Goal: Task Accomplishment & Management: Use online tool/utility

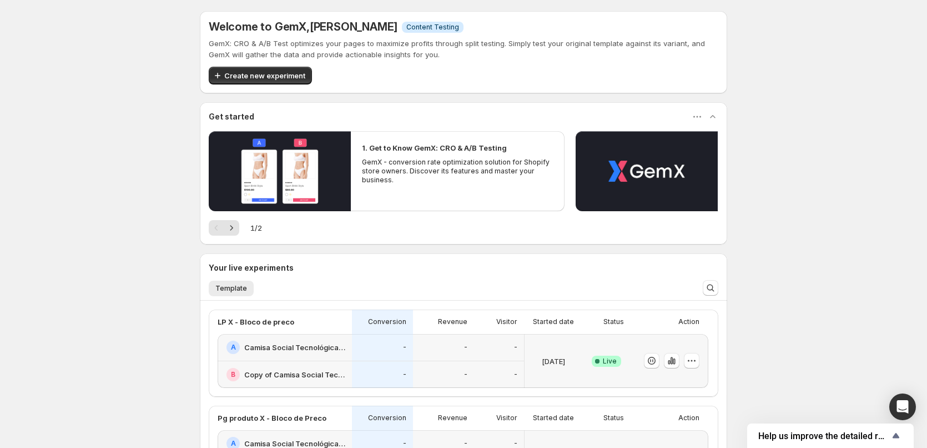
scroll to position [259, 0]
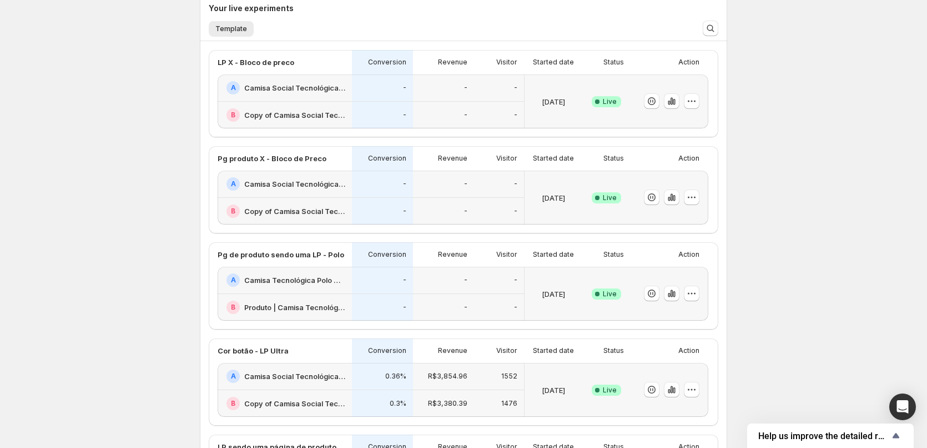
drag, startPoint x: 302, startPoint y: 87, endPoint x: 435, endPoint y: 150, distance: 147.3
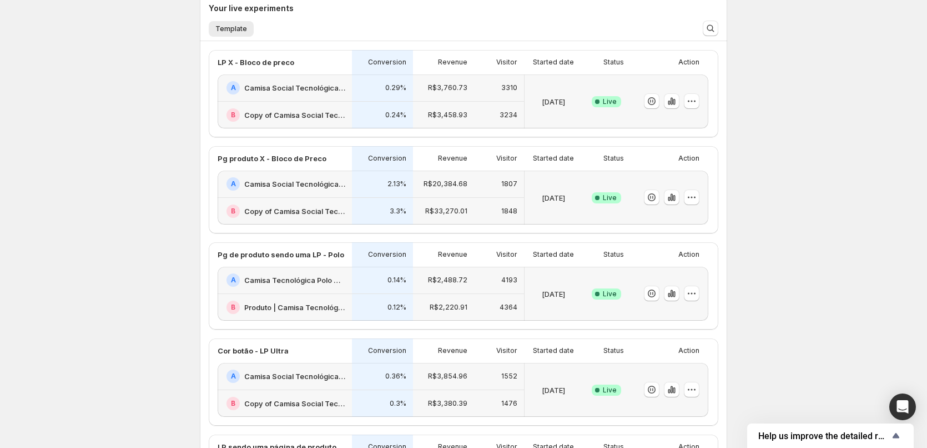
click at [297, 88] on h2 "Camisa Social Tecnológica X-Tretch Masculina | Praticidade e Conforto | Consola…" at bounding box center [294, 87] width 101 height 11
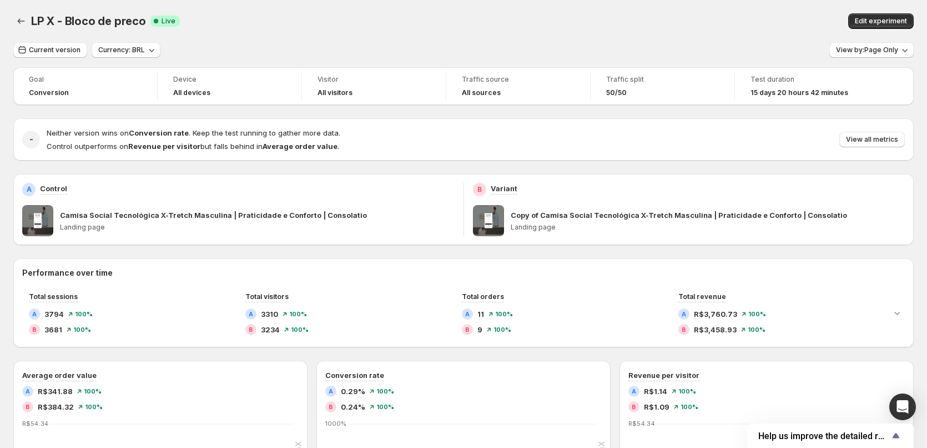
drag, startPoint x: 297, startPoint y: 88, endPoint x: 125, endPoint y: 174, distance: 191.7
click at [125, 174] on div "A Control Camisa Social Tecnológica X-Tretch Masculina | Praticidade e Conforto…" at bounding box center [238, 209] width 450 height 71
click at [534, 30] on div "LP X - Bloco de preco. This page is ready LP X - Bloco de preco Success Complet…" at bounding box center [463, 21] width 901 height 42
click at [496, 126] on div "- Neither version wins on Conversion rate . Keep the test running to gather mor…" at bounding box center [463, 139] width 901 height 42
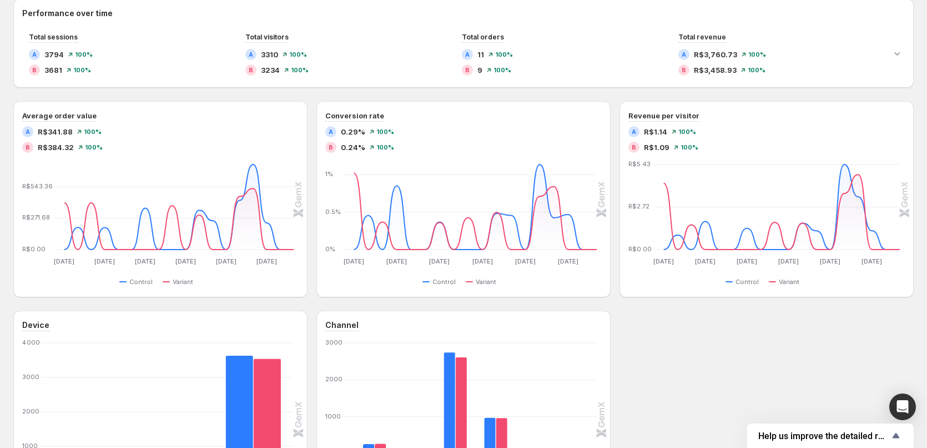
click at [695, 350] on div "Device Desktop Desktop Tablet Tablet Mobile Mobile 0 1000 2000 3000 4000 Contro…" at bounding box center [463, 419] width 901 height 218
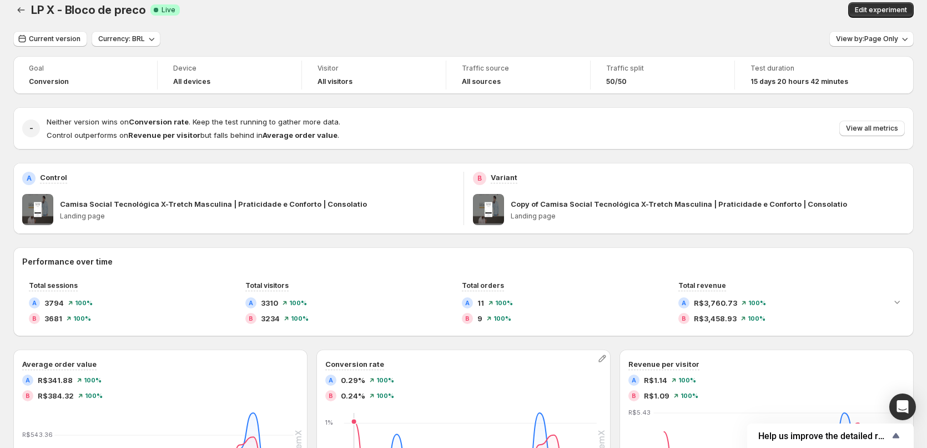
scroll to position [0, 0]
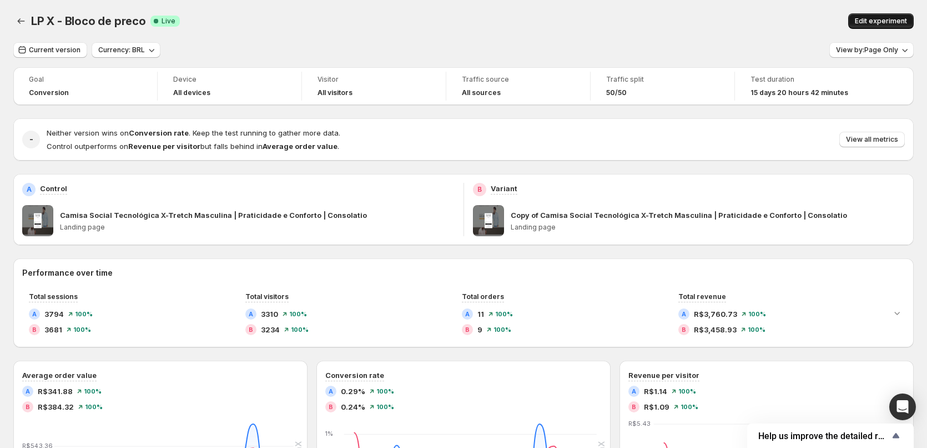
click at [890, 14] on button "Edit experiment" at bounding box center [882, 21] width 66 height 16
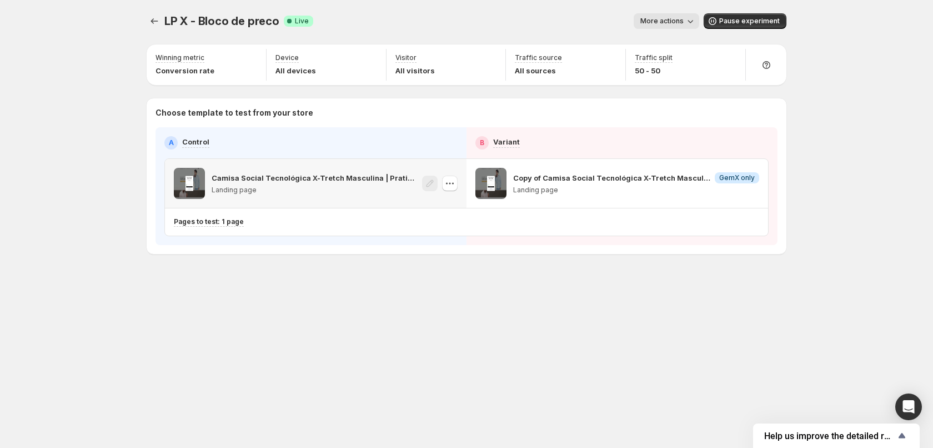
click at [458, 184] on div "Camisa Social Tecnológica X-Tretch Masculina | Praticidade e Conforto | Consola…" at bounding box center [316, 183] width 302 height 49
click at [455, 184] on icon "button" at bounding box center [449, 183] width 11 height 11
click at [209, 180] on div "Camisa Social Tecnológica X-Tretch Masculina | Praticidade e Conforto | Consola…" at bounding box center [295, 183] width 242 height 31
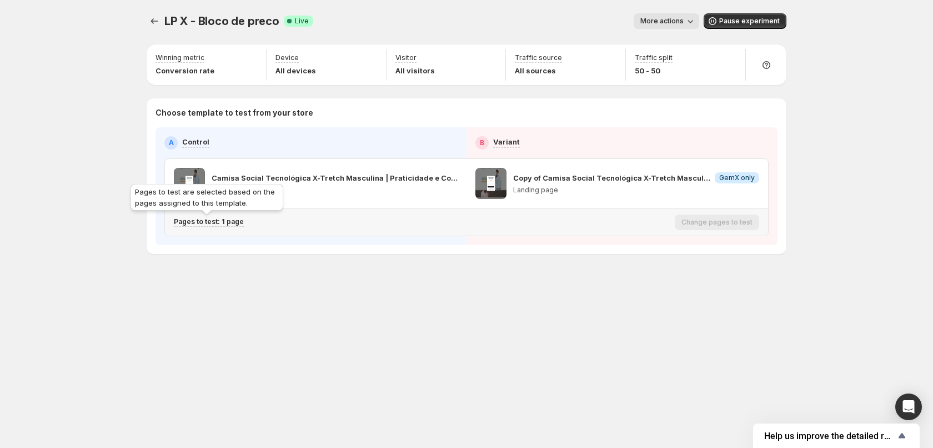
click at [199, 220] on p "Pages to test: 1 page" at bounding box center [209, 221] width 70 height 9
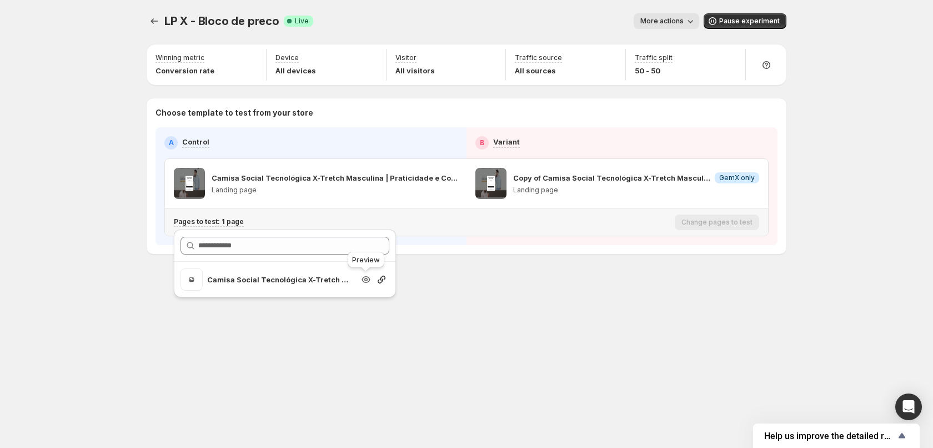
click at [362, 282] on icon "Search for and select a customer segment" at bounding box center [365, 279] width 11 height 11
click at [591, 179] on p "Copy of Camisa Social Tecnológica X-Tretch Masculina | Praticidade e Conforto |…" at bounding box center [590, 177] width 155 height 11
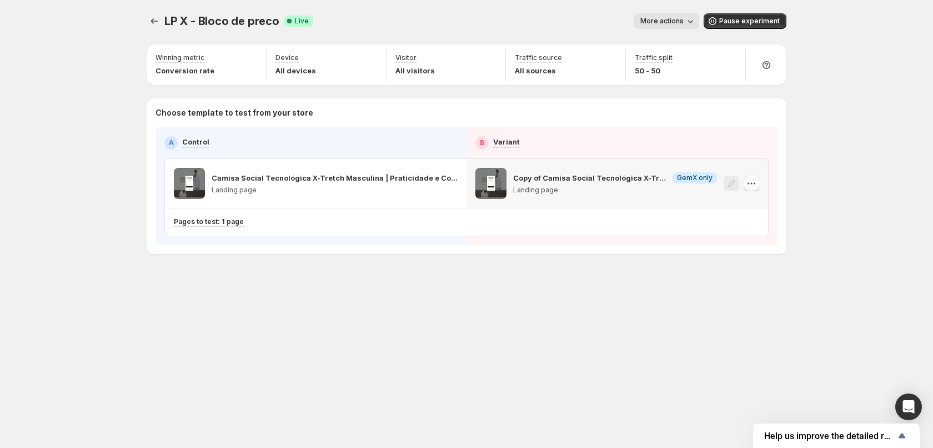
click at [750, 185] on icon "button" at bounding box center [751, 183] width 11 height 11
click at [547, 193] on p "Landing page" at bounding box center [636, 189] width 246 height 9
click at [546, 179] on p "Copy of Camisa Social Tecnológica X-Tretch Masculina | Praticidade e Conforto |…" at bounding box center [590, 177] width 155 height 11
drag, startPoint x: 507, startPoint y: 192, endPoint x: 648, endPoint y: 180, distance: 140.9
click at [508, 192] on div "Copy of Camisa Social Tecnológica X-Tretch Masculina | Praticidade e Conforto |…" at bounding box center [596, 183] width 242 height 31
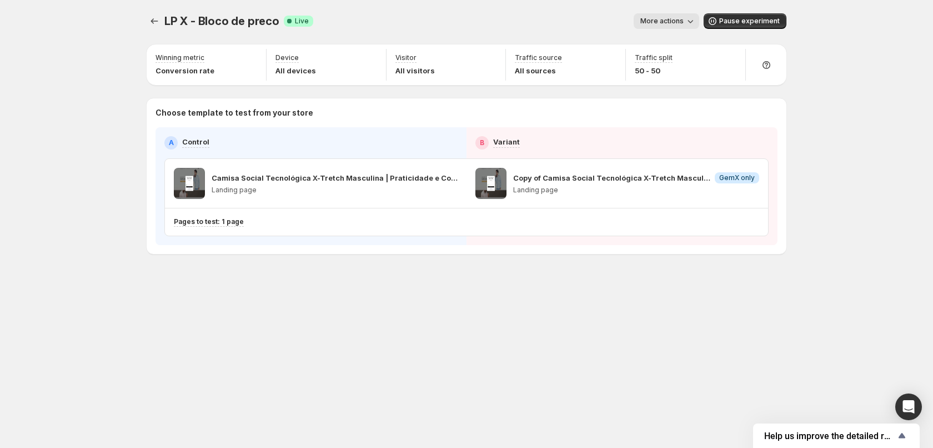
drag, startPoint x: 543, startPoint y: 296, endPoint x: 626, endPoint y: 249, distance: 95.0
click at [545, 294] on div "LP X - Bloco de preco. This page is ready LP X - Bloco de preco Success Complet…" at bounding box center [466, 157] width 666 height 314
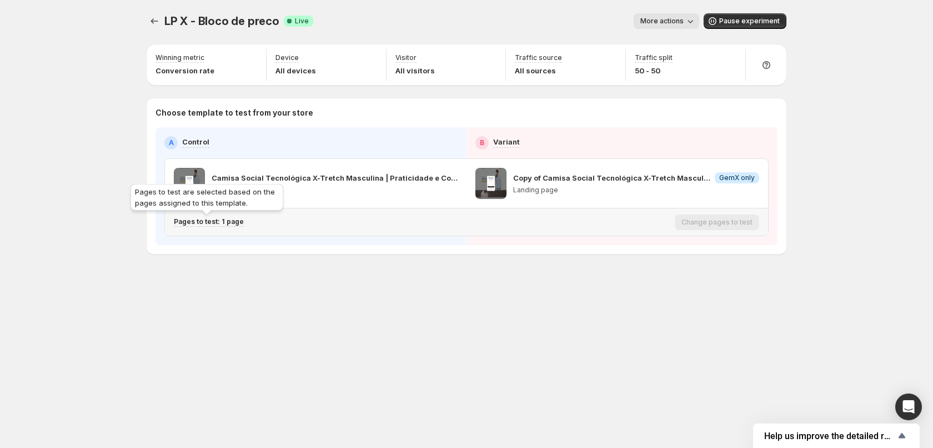
click at [215, 219] on p "Pages to test: 1 page" at bounding box center [209, 221] width 70 height 9
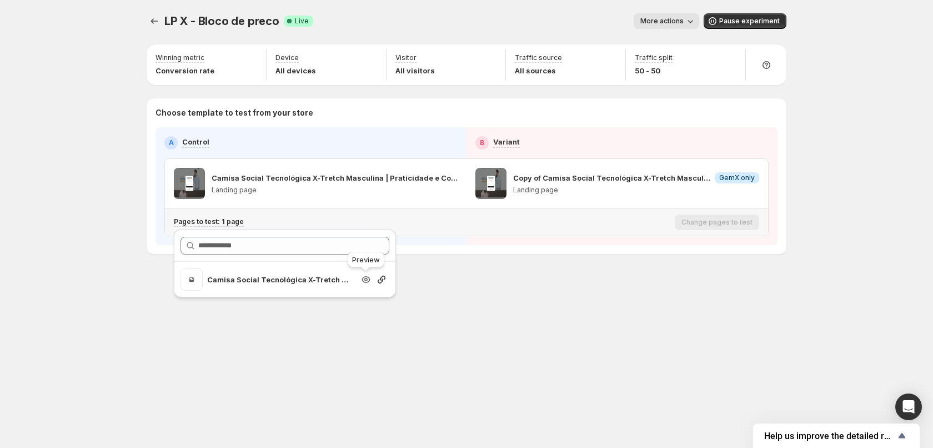
click at [370, 279] on icon "Search for and select a customer segment" at bounding box center [366, 279] width 8 height 7
click at [152, 17] on icon "Experiments" at bounding box center [154, 21] width 11 height 11
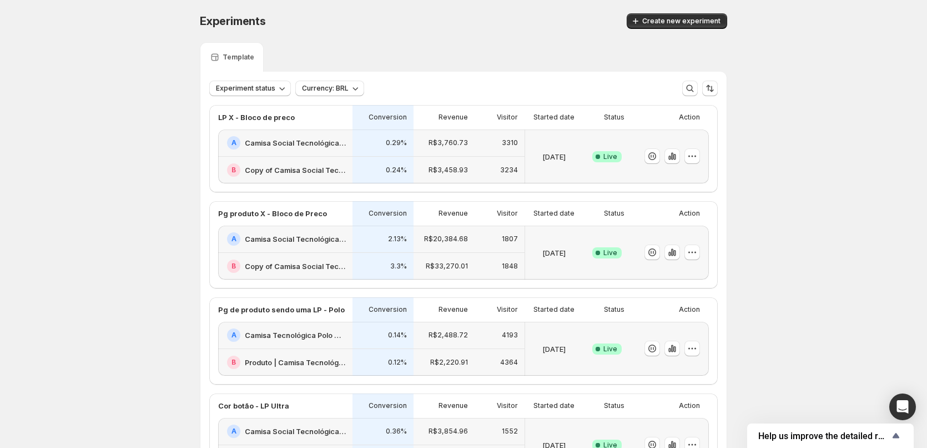
click at [278, 144] on h2 "Camisa Social Tecnológica X-Tretch Masculina | Praticidade e Conforto | Consola…" at bounding box center [295, 142] width 101 height 11
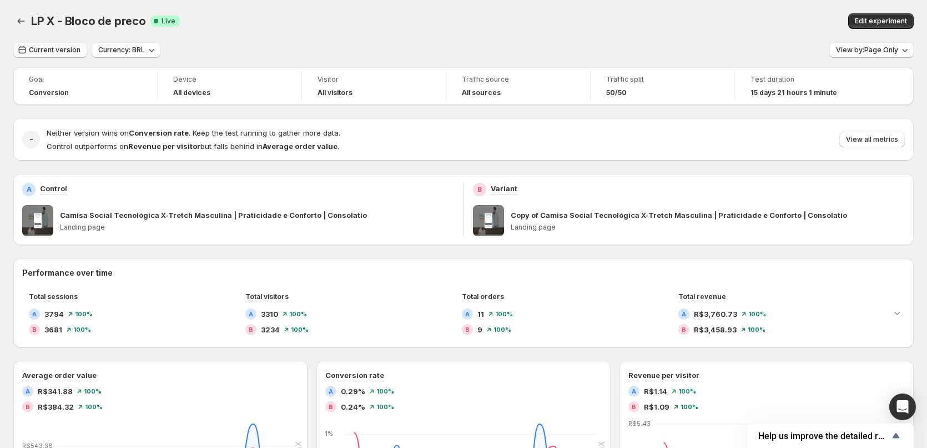
click at [62, 48] on span "Current version" at bounding box center [55, 50] width 52 height 9
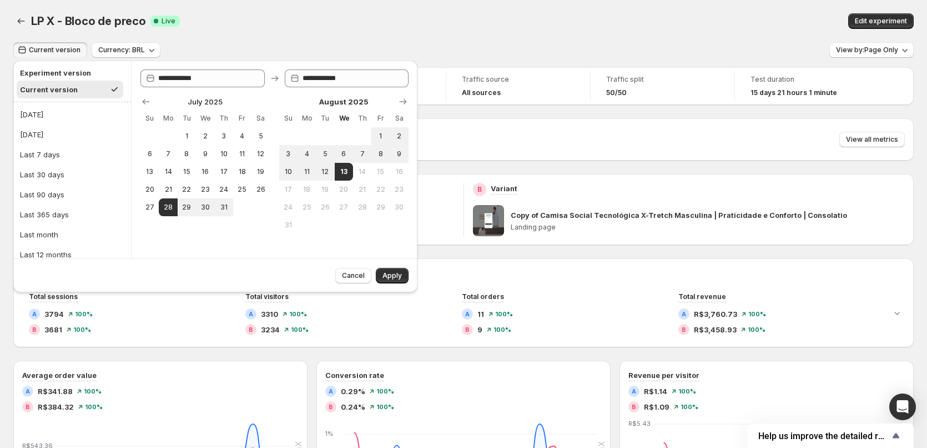
click at [266, 24] on div "LP X - Bloco de preco Success Complete Live" at bounding box center [269, 21] width 477 height 16
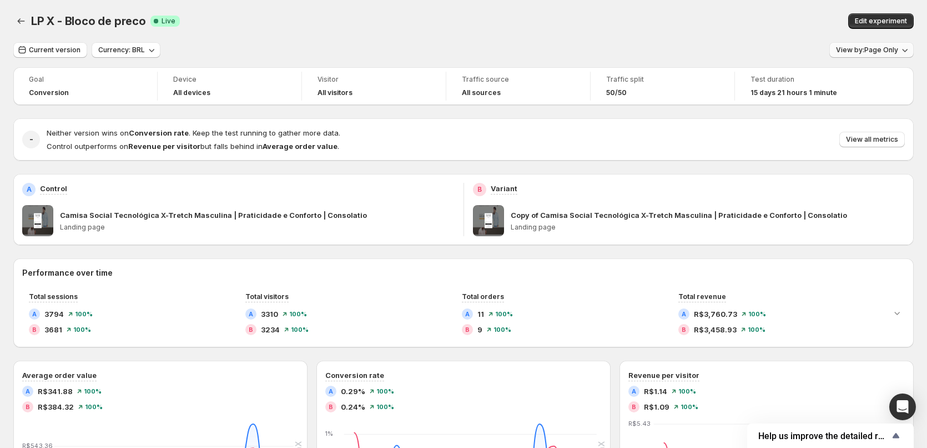
click at [869, 49] on span "View by: Page Only" at bounding box center [867, 50] width 62 height 9
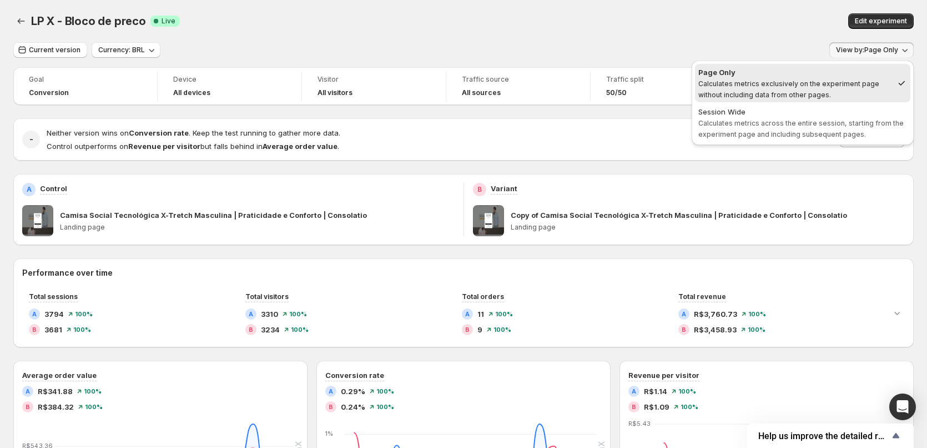
click at [560, 42] on div "Current version Currency: BRL View by: Page Only" at bounding box center [463, 50] width 901 height 16
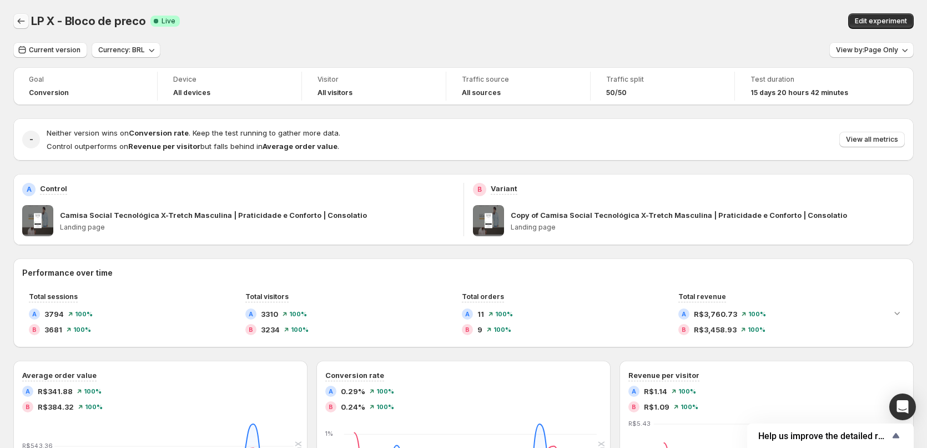
click at [25, 23] on icon "Back" at bounding box center [21, 21] width 11 height 11
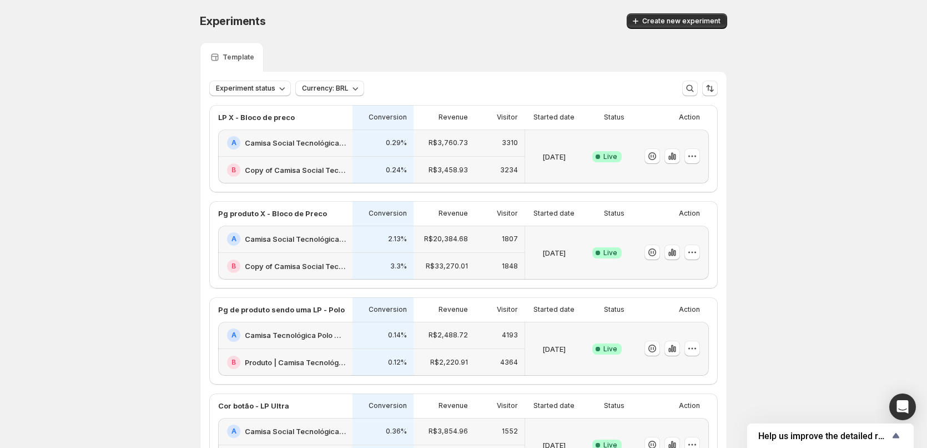
click at [298, 235] on h2 "Camisa Social Tecnológica X-Tretch Masculina | Praticidade e Conforto | Consola…" at bounding box center [295, 238] width 101 height 11
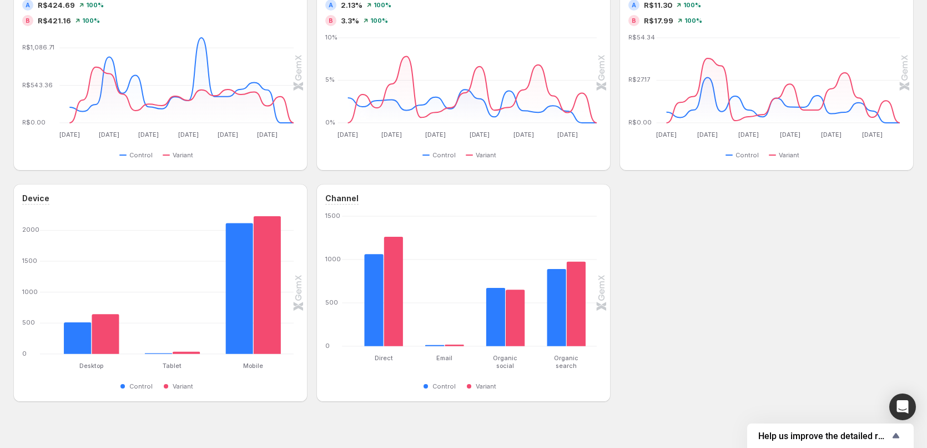
scroll to position [400, 0]
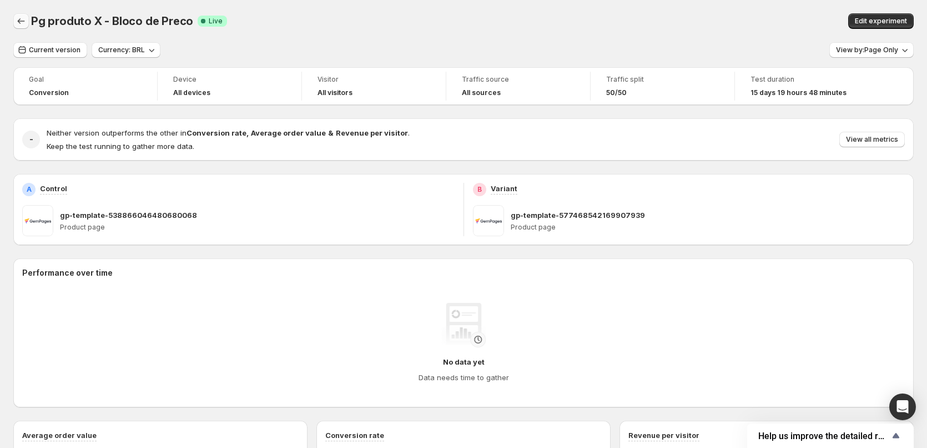
click at [23, 21] on icon "Back" at bounding box center [21, 21] width 11 height 11
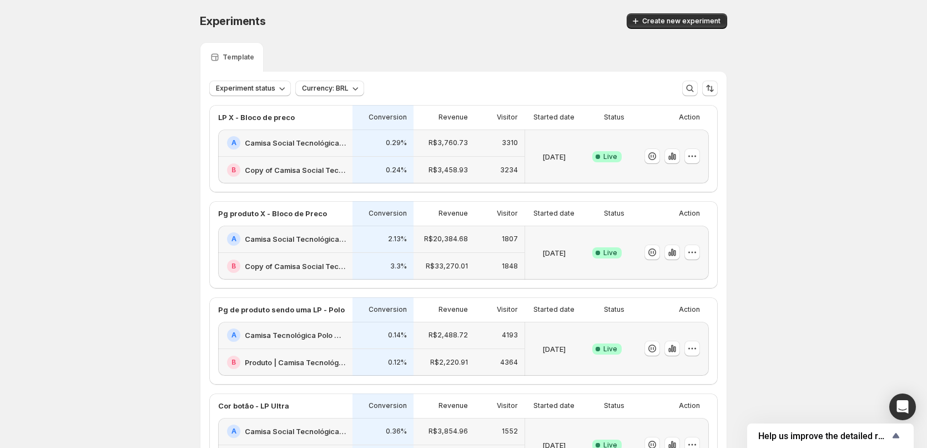
click at [313, 328] on div "A Camisa Tecnológica Polo Ultra Masculina | Praticidade e Conforto | Consolatio" at bounding box center [286, 334] width 119 height 13
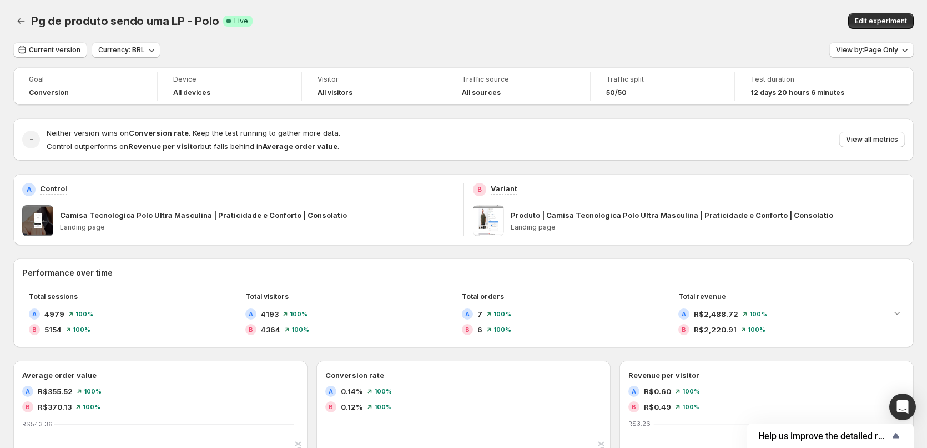
click at [22, 26] on icon "Back" at bounding box center [21, 21] width 11 height 11
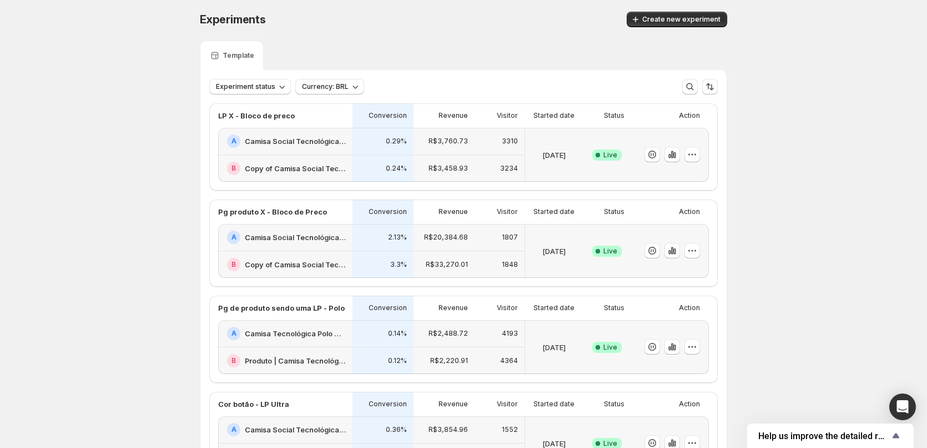
scroll to position [131, 0]
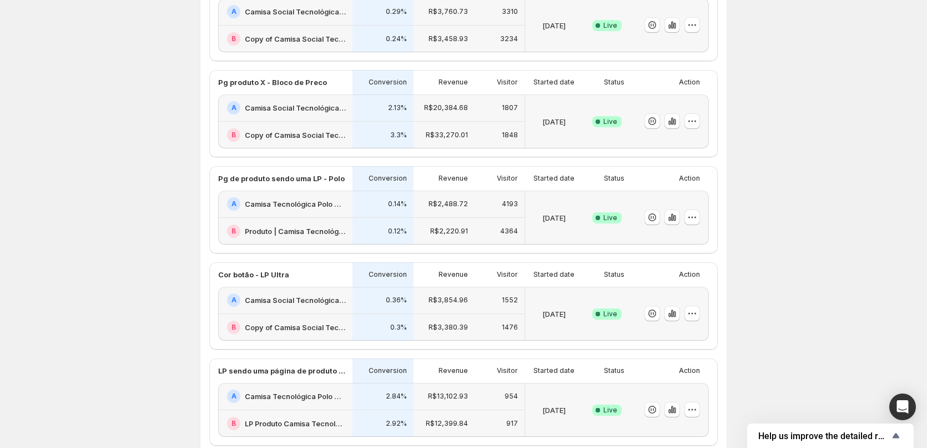
click at [315, 299] on h2 "Camisa Social Tecnológica Ultra-Stretch Masculina | Praticidade e Conforto | Co…" at bounding box center [295, 299] width 101 height 11
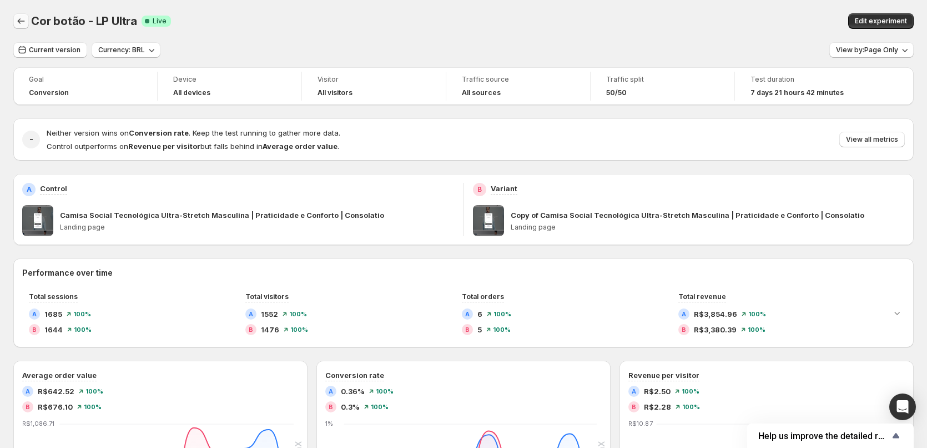
click at [21, 25] on icon "Back" at bounding box center [21, 21] width 11 height 11
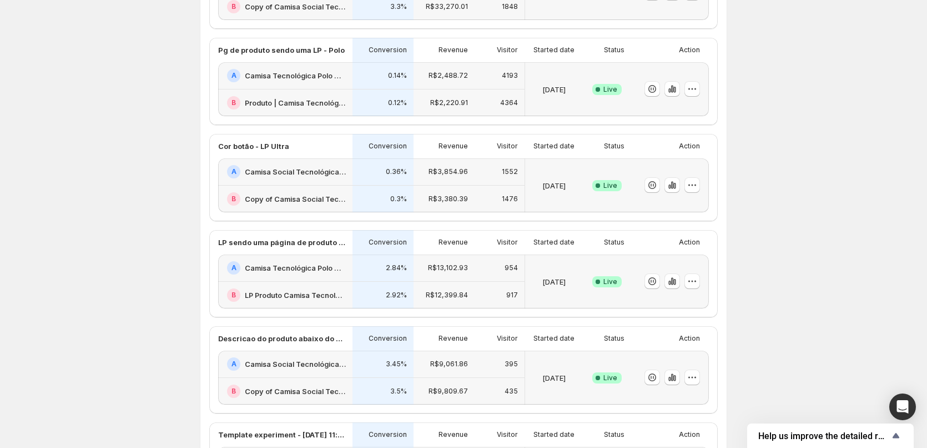
scroll to position [390, 0]
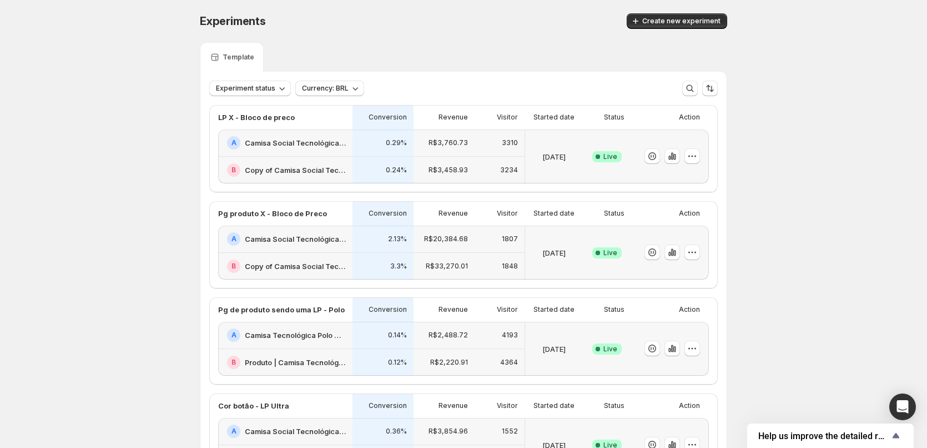
scroll to position [2, 0]
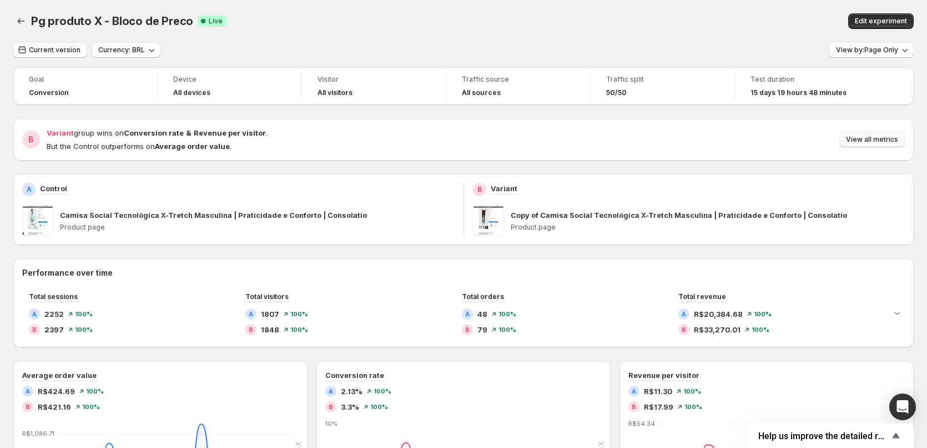
click at [878, 139] on span "View all metrics" at bounding box center [872, 139] width 52 height 9
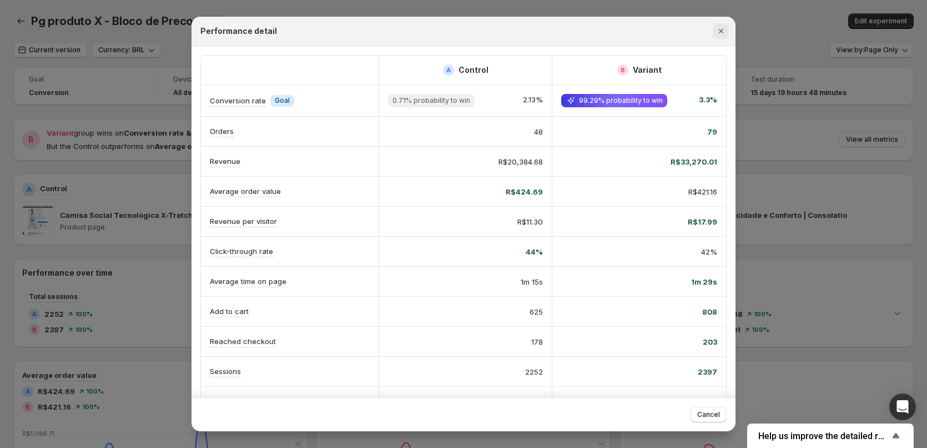
click at [719, 29] on icon "Close" at bounding box center [721, 31] width 11 height 11
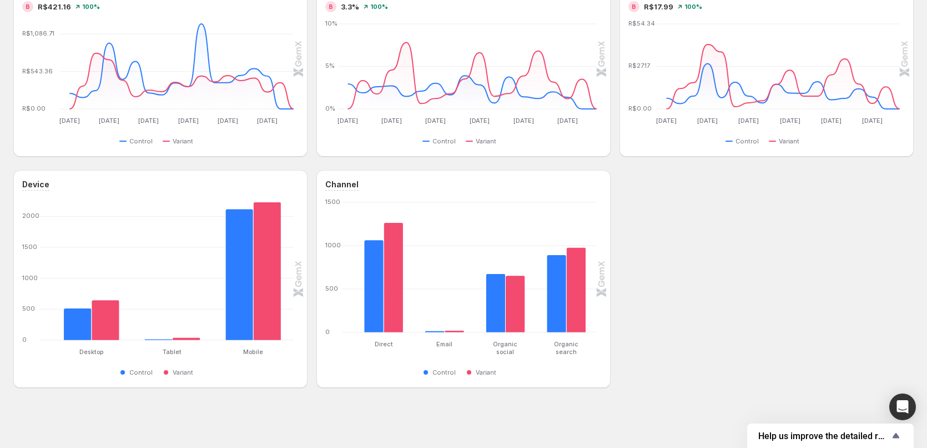
scroll to position [11, 0]
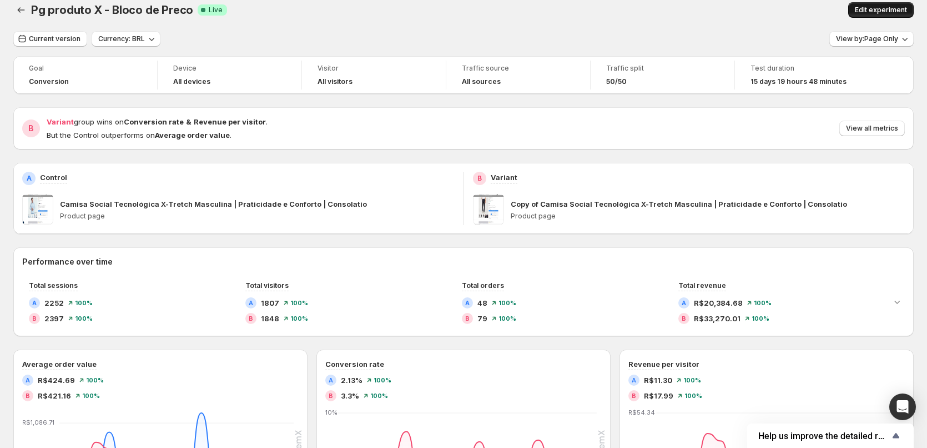
click at [874, 12] on span "Edit experiment" at bounding box center [881, 10] width 52 height 9
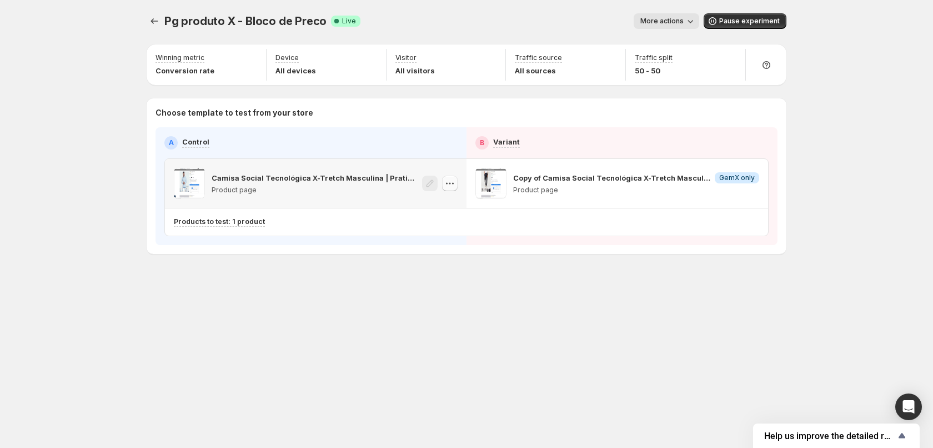
click at [454, 185] on icon "button" at bounding box center [449, 183] width 11 height 11
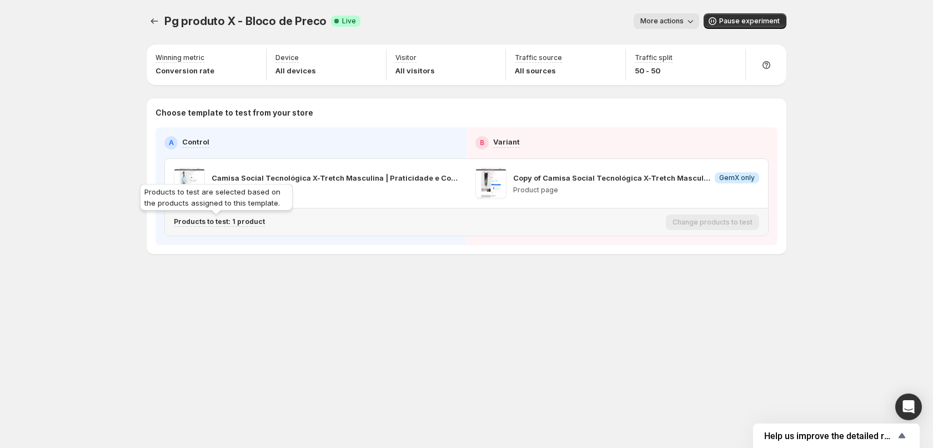
click at [203, 217] on div "Products to test are selected based on the products assigned to this template." at bounding box center [216, 200] width 157 height 36
click at [210, 223] on p "Products to test: 1 product" at bounding box center [219, 221] width 91 height 9
click at [210, 222] on p "Products to test: 1 product" at bounding box center [219, 221] width 91 height 9
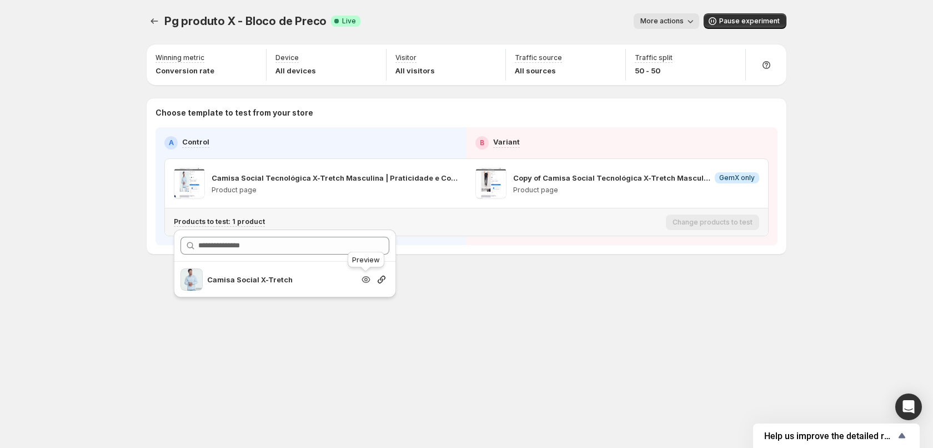
click at [370, 280] on icon "Search for and select a customer segment" at bounding box center [365, 279] width 11 height 11
click at [440, 298] on div "Pg produto X - Bloco de Preco. This page is ready Pg produto X - Bloco de Preco…" at bounding box center [466, 157] width 666 height 314
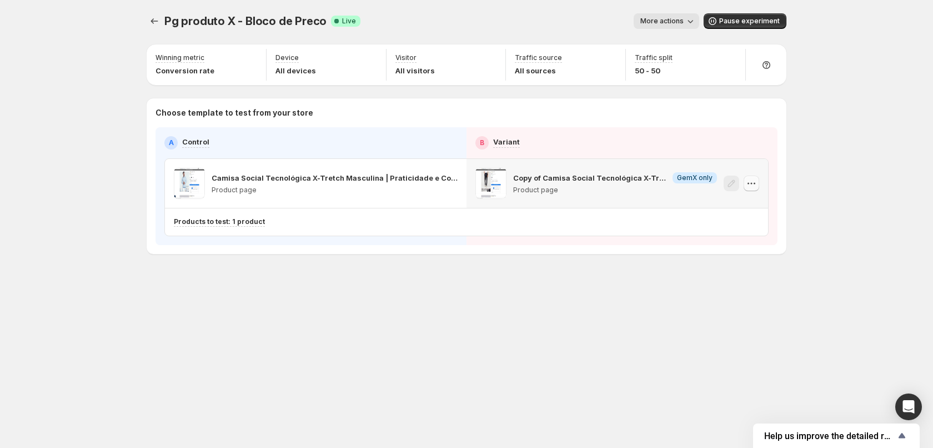
click at [754, 189] on button "button" at bounding box center [752, 183] width 16 height 16
click at [514, 238] on div "A Control B Variant Camisa Social Tecnológica X-Tretch Masculina | Praticidade …" at bounding box center [467, 186] width 622 height 118
